Goal: Check status

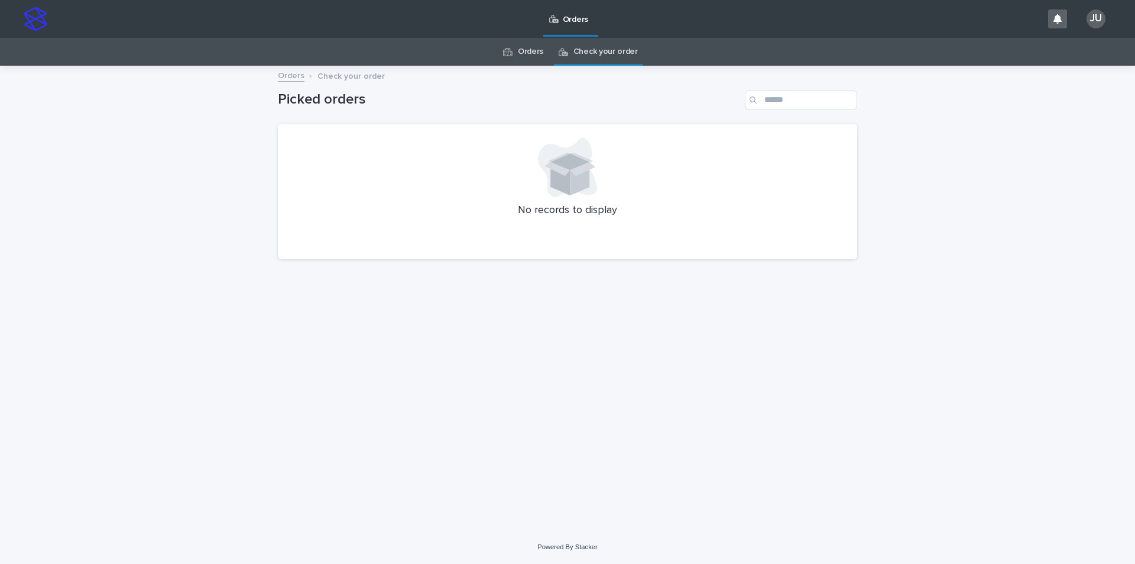
click at [538, 53] on link "Orders" at bounding box center [530, 52] width 25 height 28
click at [577, 48] on link "Check your order" at bounding box center [606, 52] width 64 height 28
click at [521, 47] on link "Orders" at bounding box center [530, 52] width 25 height 28
